Goal: Use online tool/utility

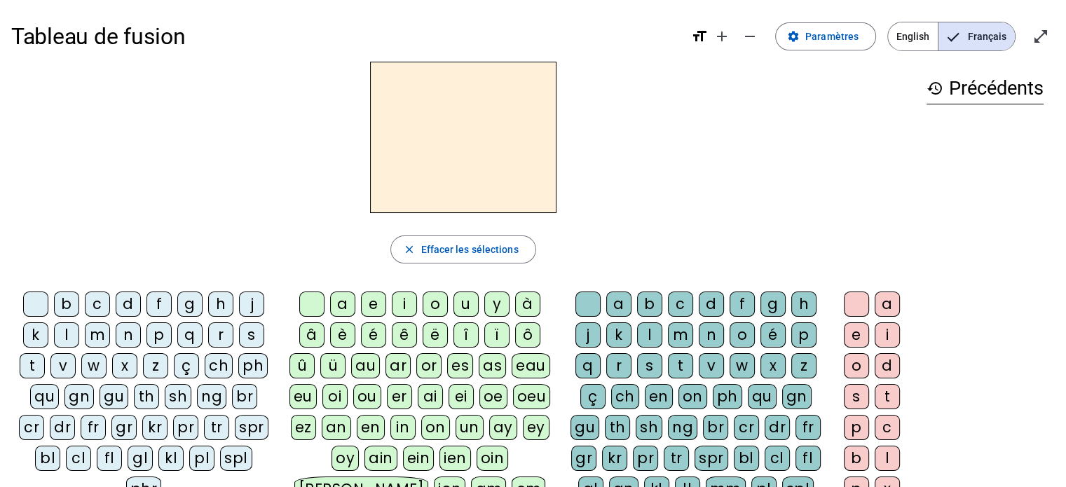
click at [156, 336] on div "p" at bounding box center [159, 334] width 25 height 25
click at [529, 364] on div "eau" at bounding box center [531, 365] width 39 height 25
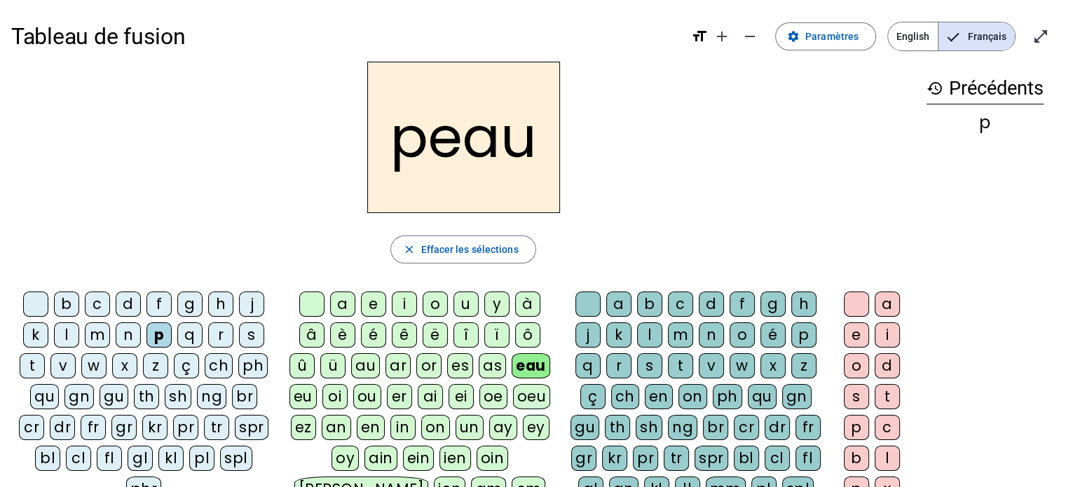
click at [67, 306] on div "b" at bounding box center [66, 304] width 25 height 25
click at [255, 335] on div "s" at bounding box center [251, 334] width 25 height 25
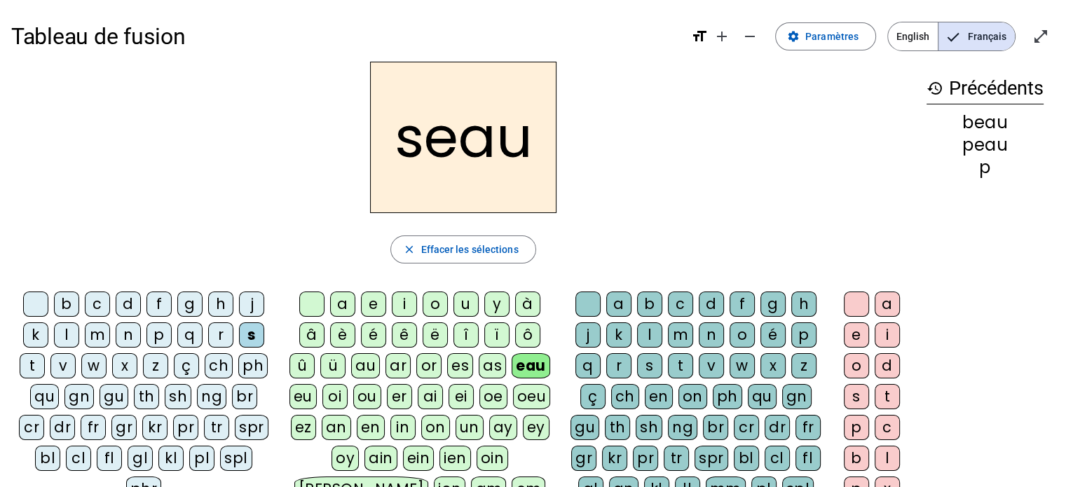
click at [67, 367] on div "v" at bounding box center [62, 365] width 25 height 25
click at [36, 302] on div at bounding box center [35, 304] width 25 height 25
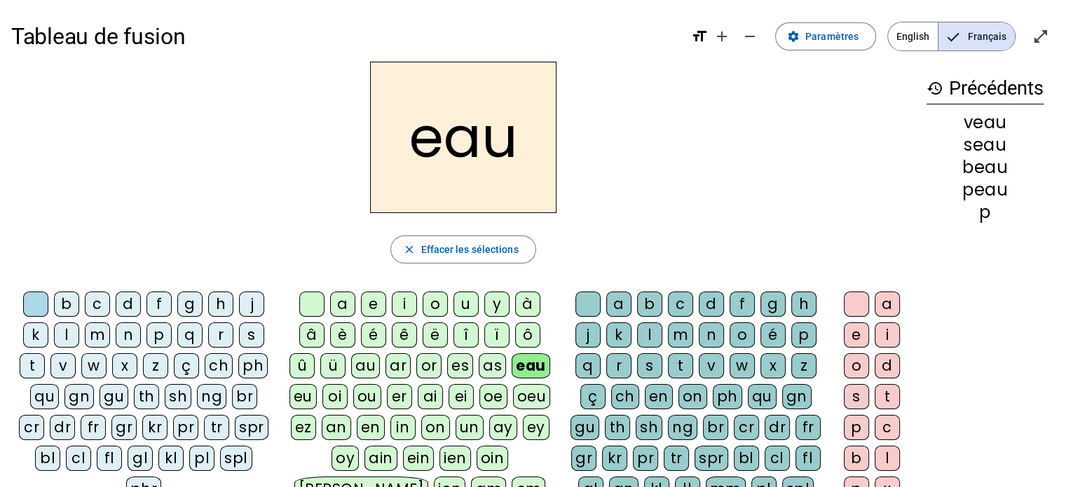
click at [365, 364] on div "au" at bounding box center [365, 365] width 29 height 25
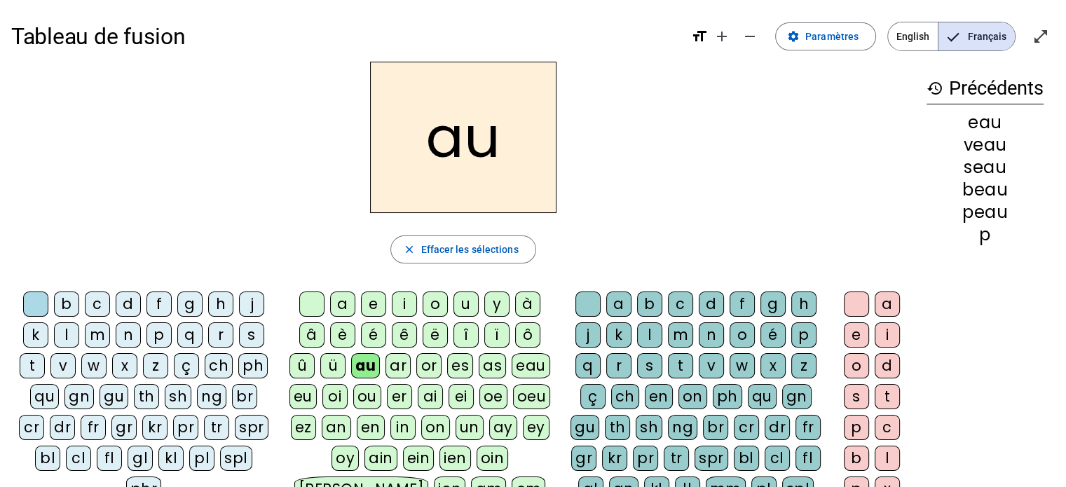
click at [771, 362] on div "x" at bounding box center [773, 365] width 25 height 25
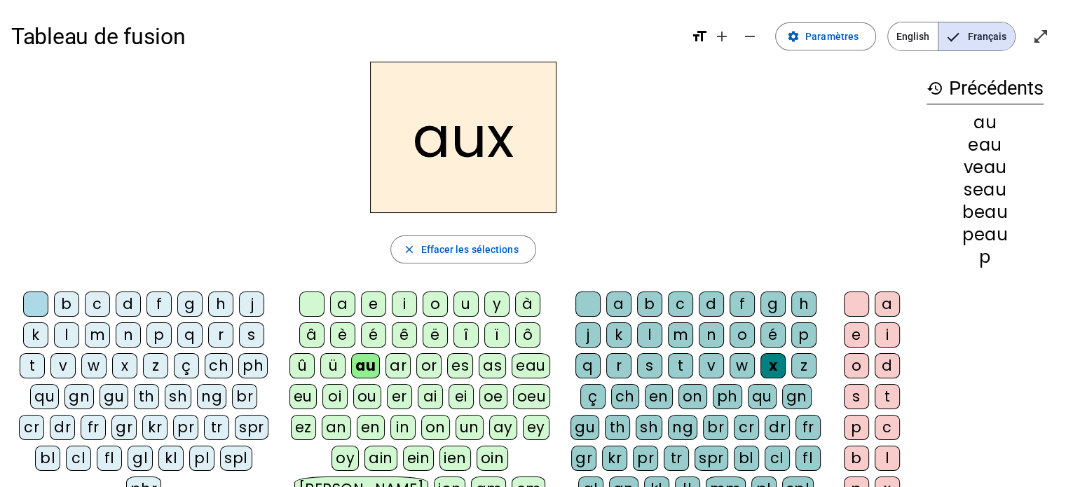
click at [40, 369] on div "t" at bounding box center [32, 365] width 25 height 25
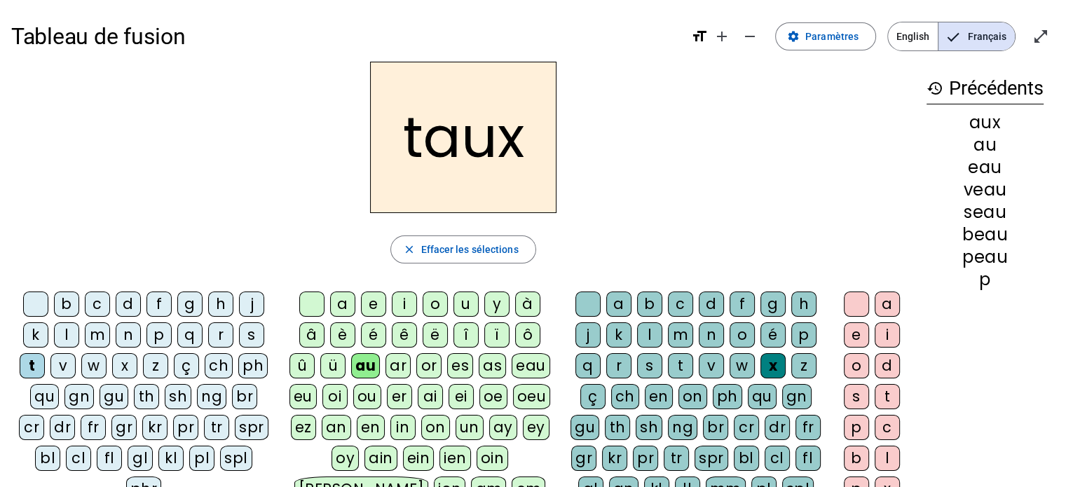
click at [96, 336] on div "m" at bounding box center [97, 334] width 25 height 25
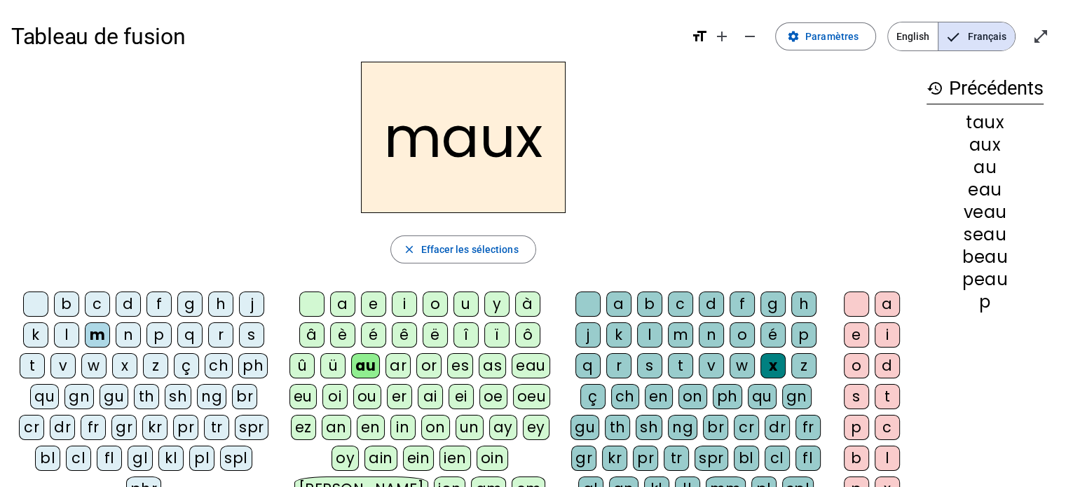
click at [157, 305] on div "f" at bounding box center [159, 304] width 25 height 25
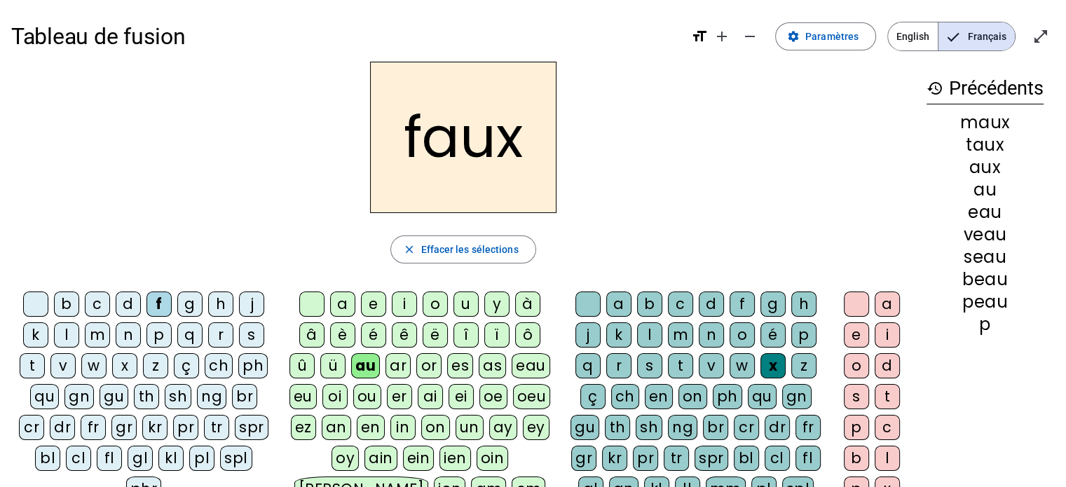
click at [681, 365] on div "t" at bounding box center [680, 365] width 25 height 25
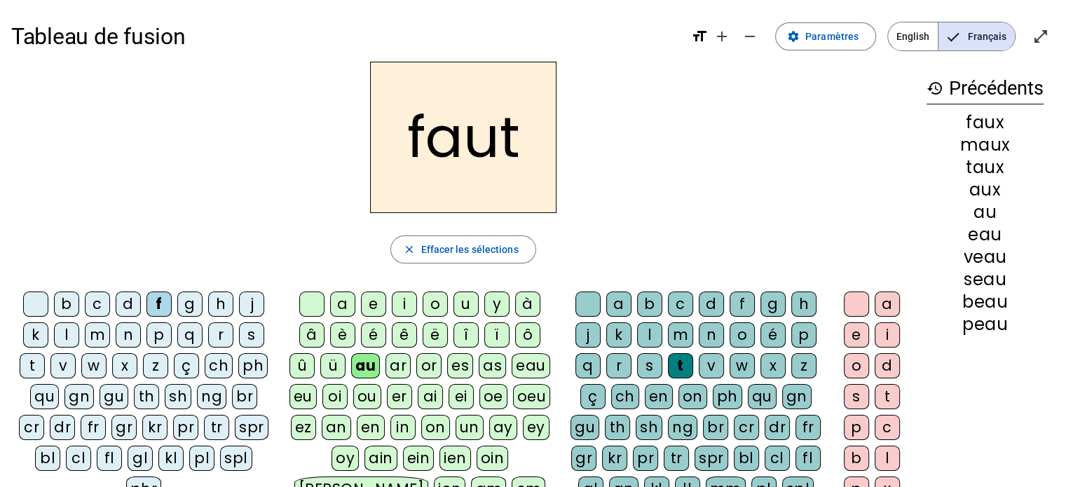
click at [219, 305] on div "h" at bounding box center [220, 304] width 25 height 25
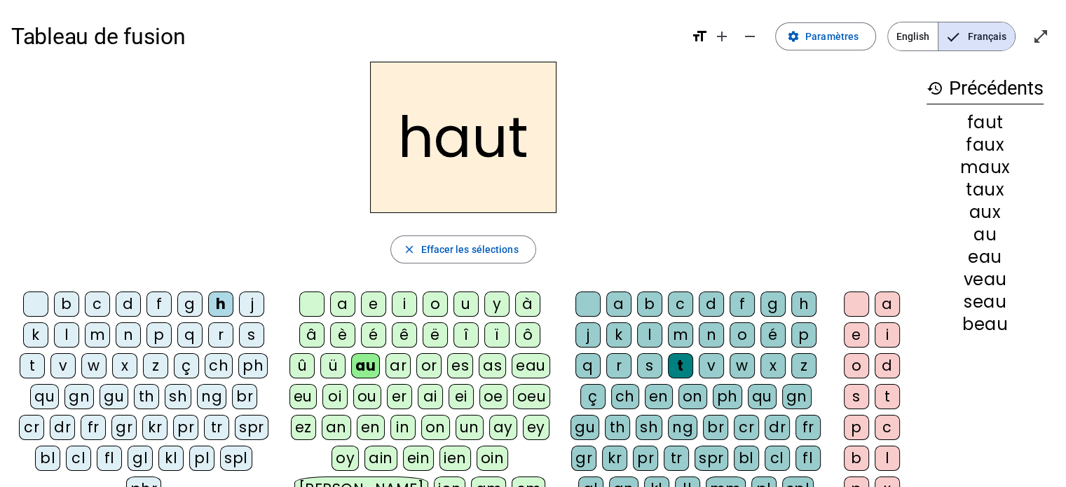
click at [62, 362] on div "v" at bounding box center [62, 365] width 25 height 25
